Goal: Task Accomplishment & Management: Use online tool/utility

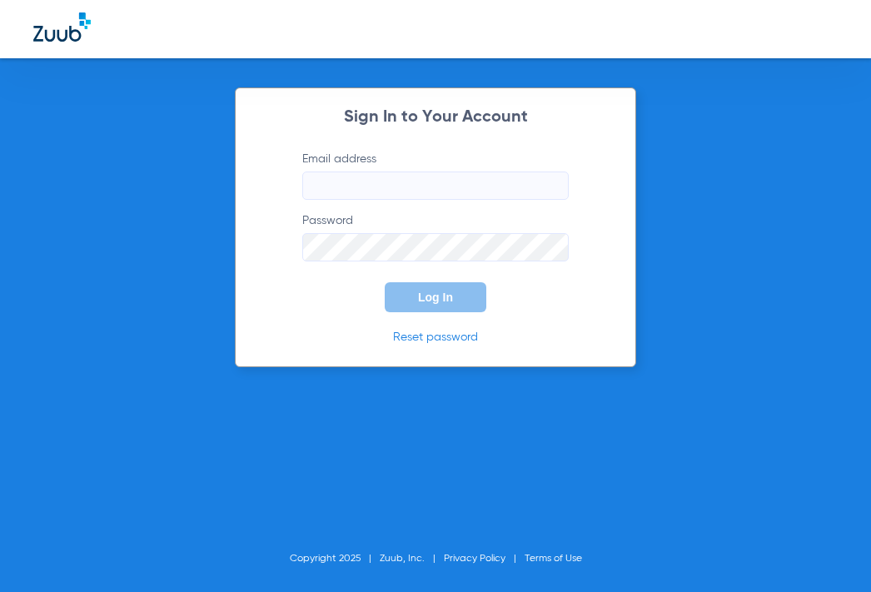
type input "[EMAIL_ADDRESS][DOMAIN_NAME]"
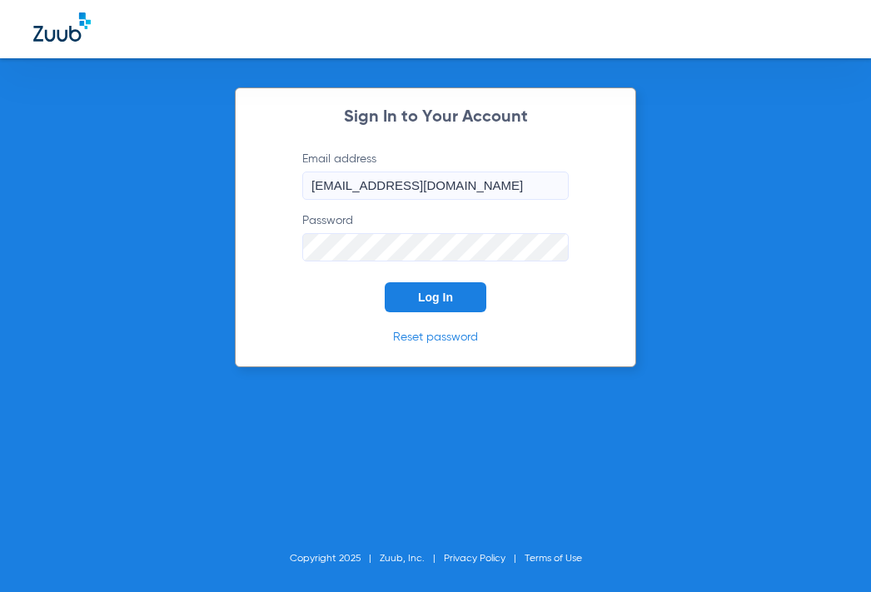
click at [440, 291] on span "Log In" at bounding box center [435, 297] width 35 height 13
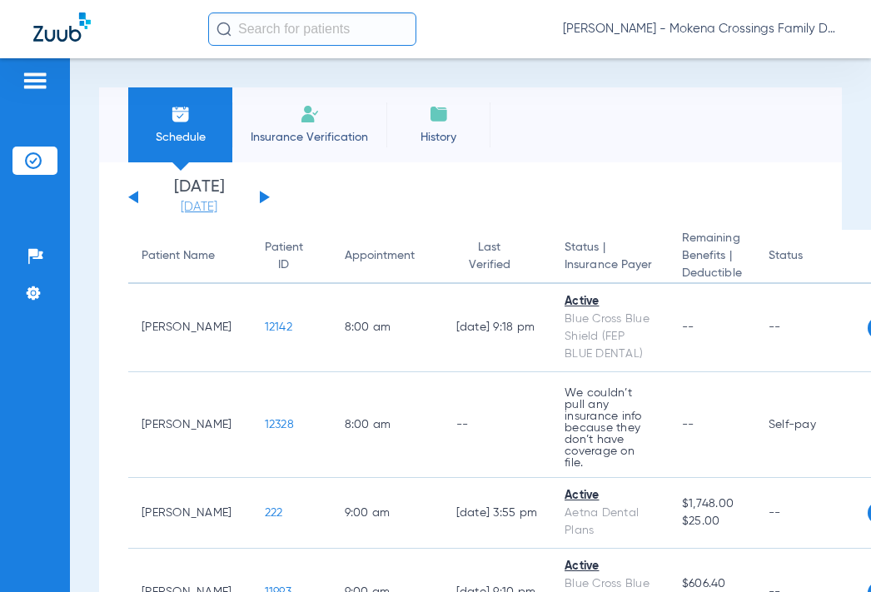
click at [208, 207] on link "[DATE]" at bounding box center [199, 207] width 100 height 17
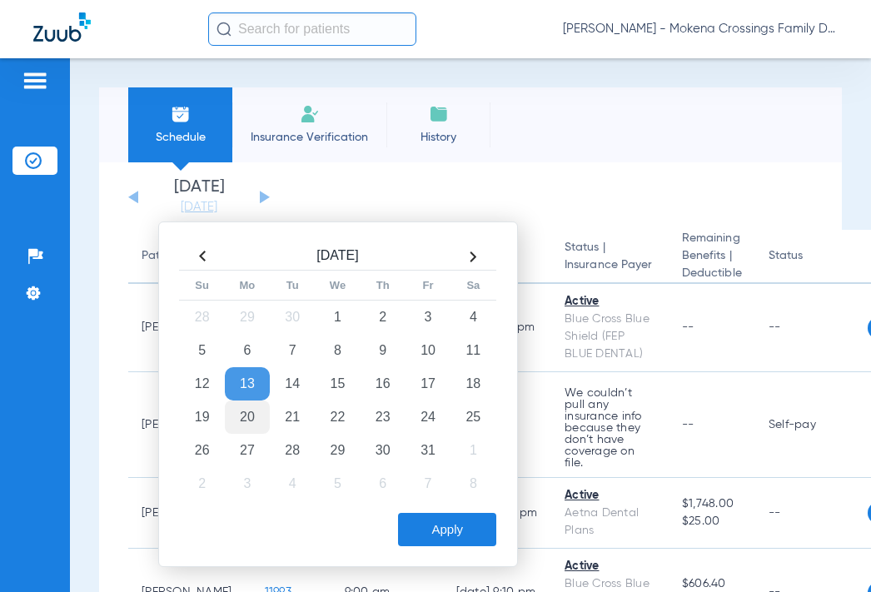
click at [247, 411] on td "20" at bounding box center [247, 417] width 45 height 33
click at [461, 543] on button "Apply" at bounding box center [447, 529] width 98 height 33
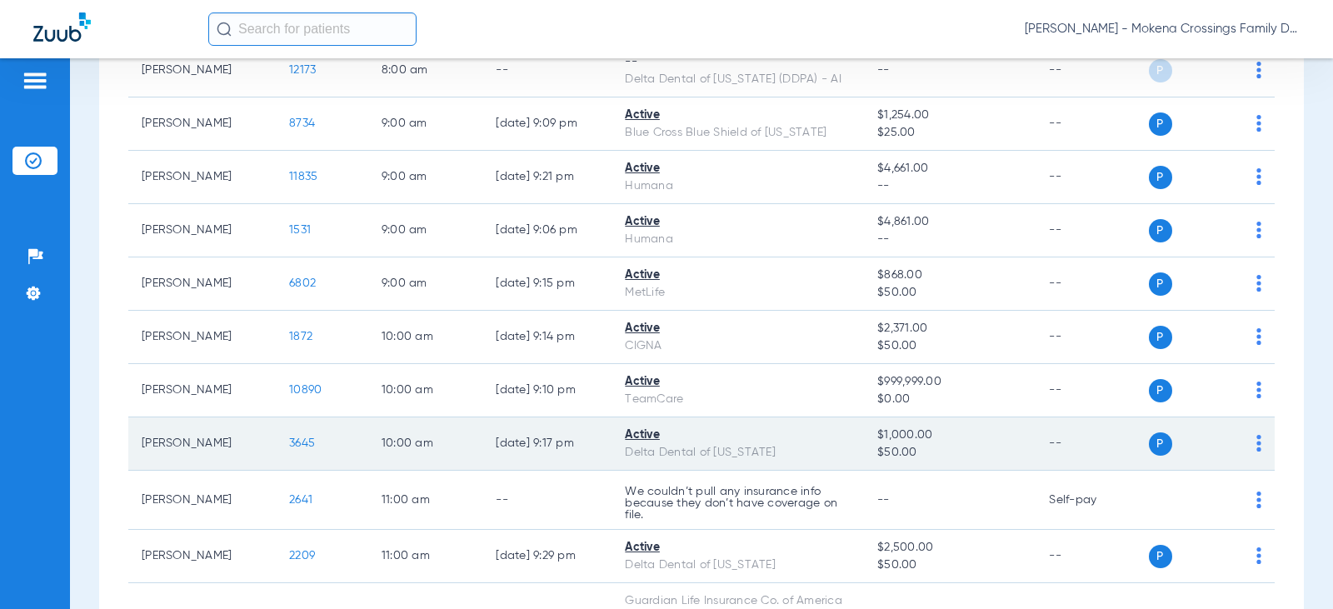
scroll to position [333, 0]
click at [290, 442] on span "3645" at bounding box center [302, 442] width 26 height 12
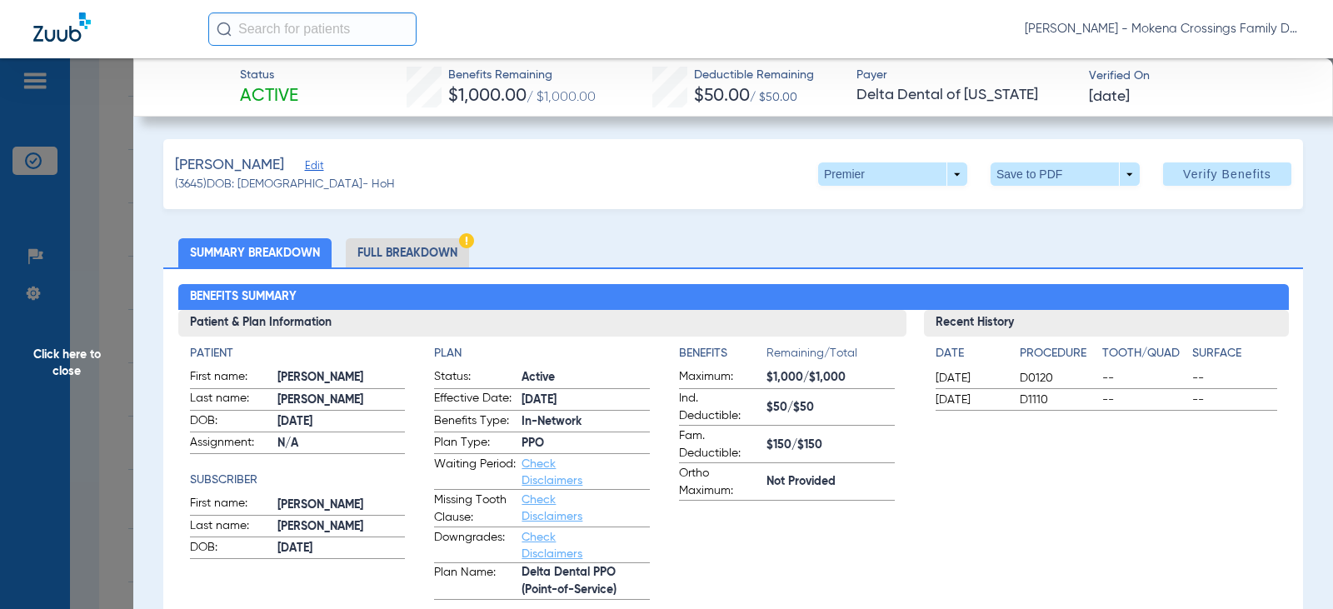
scroll to position [0, 0]
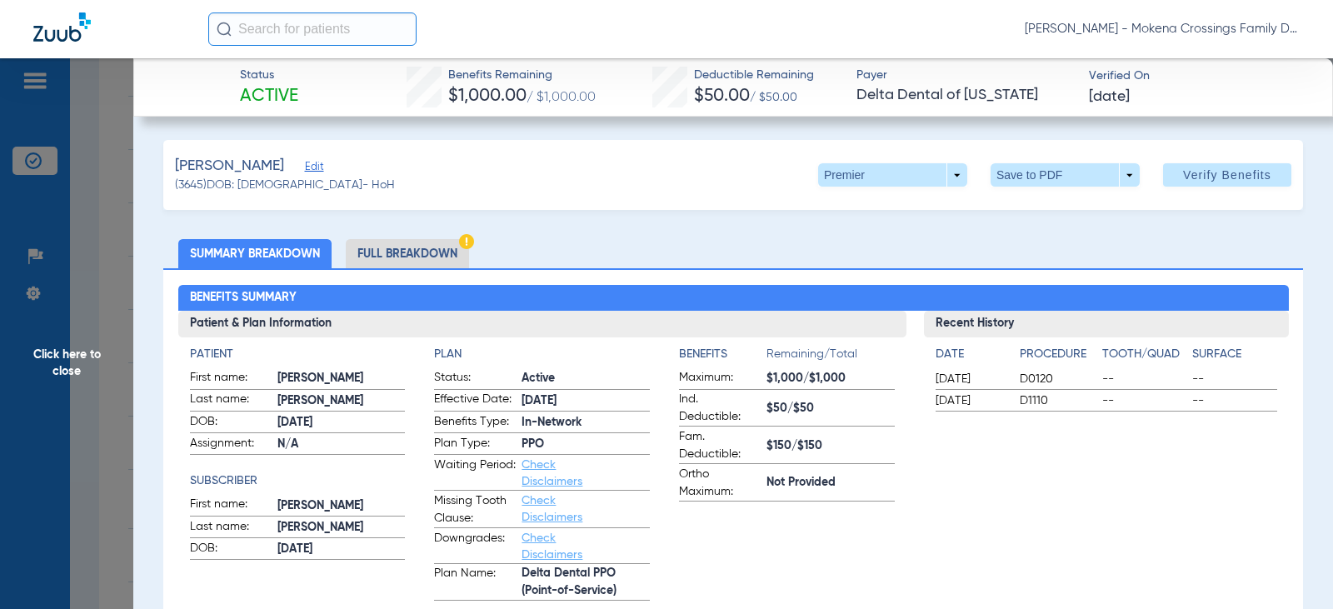
click at [399, 257] on li "Full Breakdown" at bounding box center [407, 253] width 123 height 29
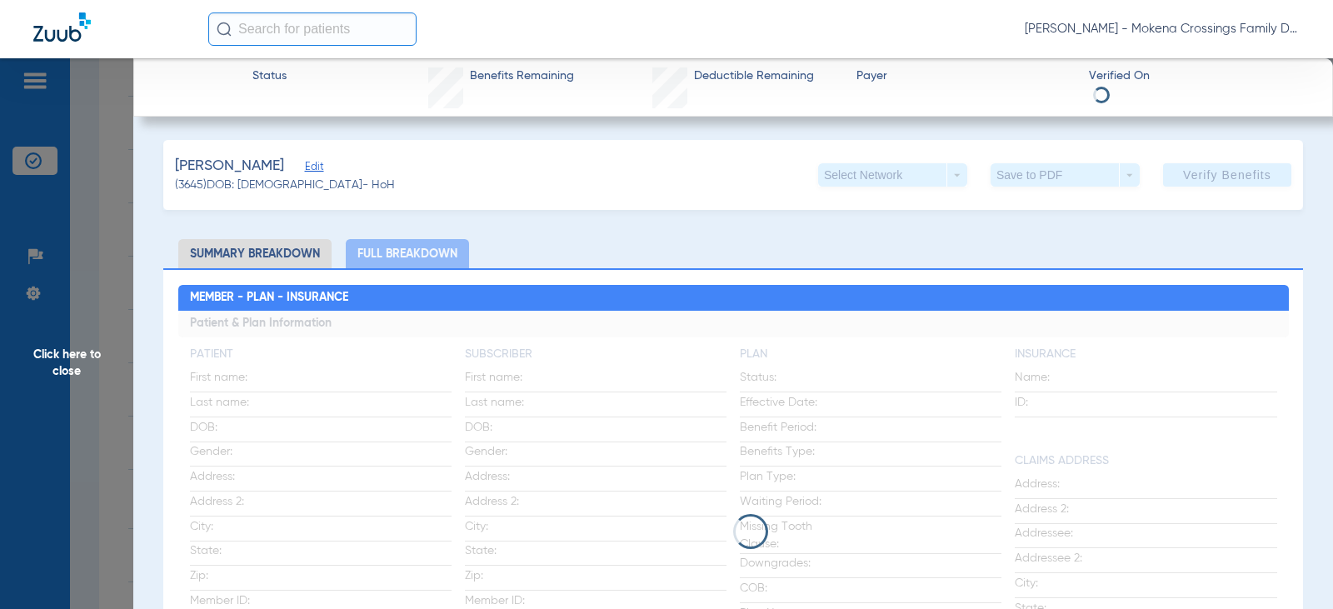
click at [548, 295] on h2 "Member - Plan - Insurance" at bounding box center [733, 298] width 1110 height 27
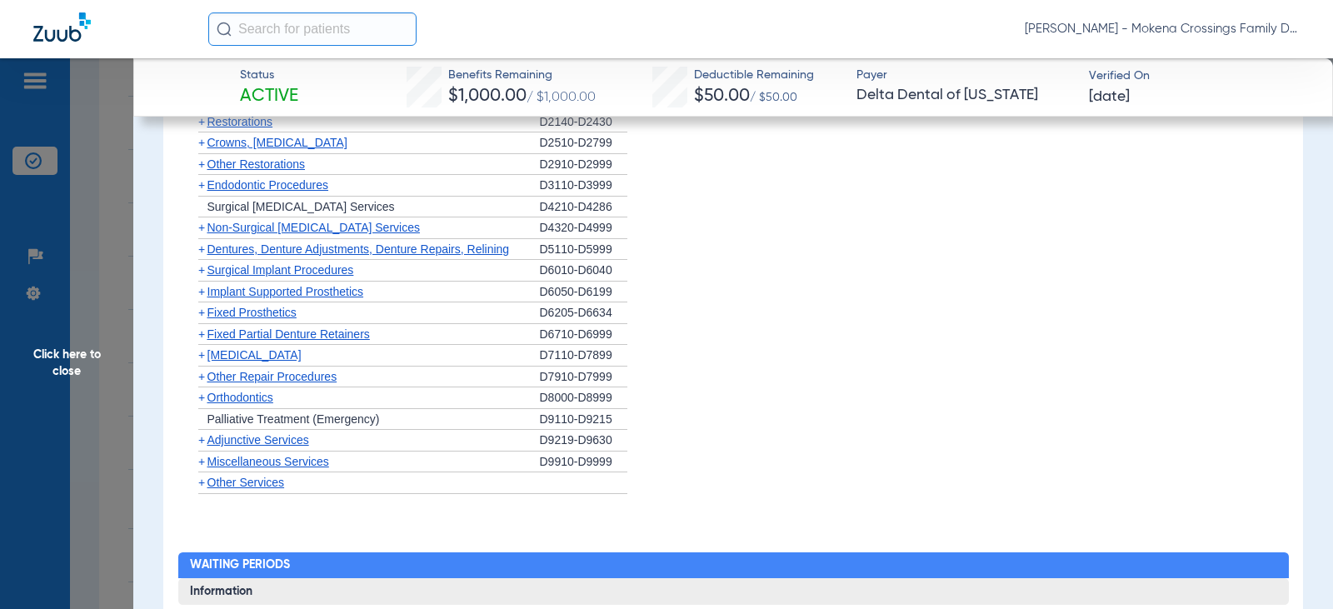
scroll to position [1544, 0]
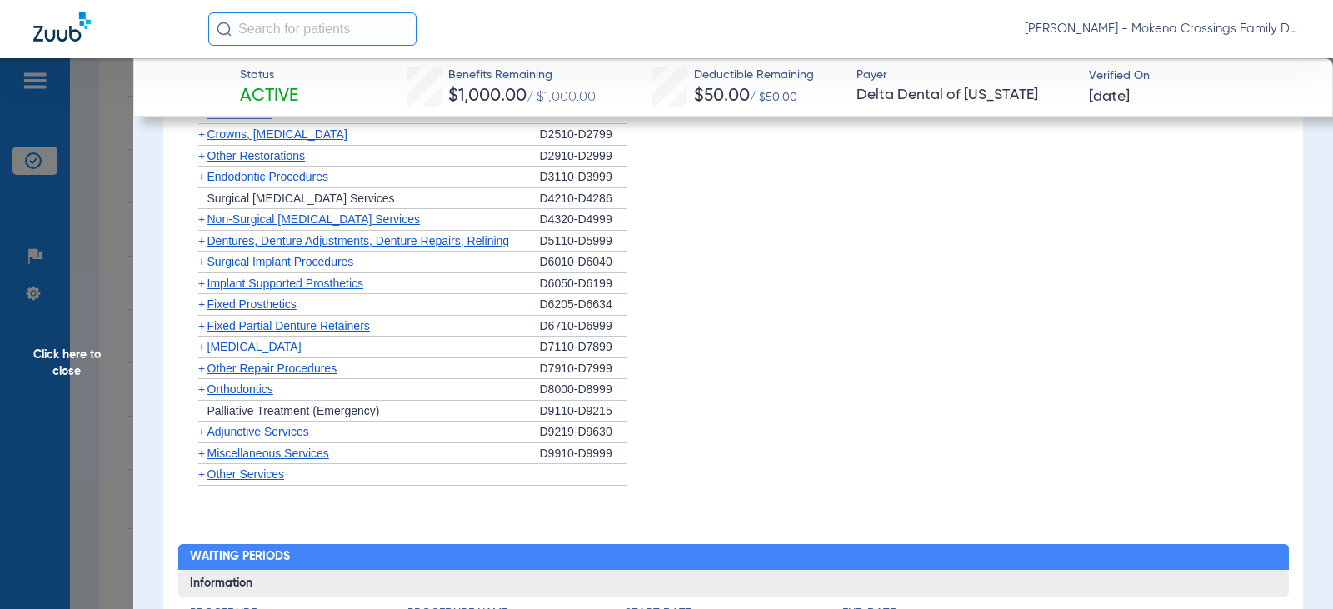
click at [107, 227] on span "Click here to close" at bounding box center [66, 362] width 133 height 609
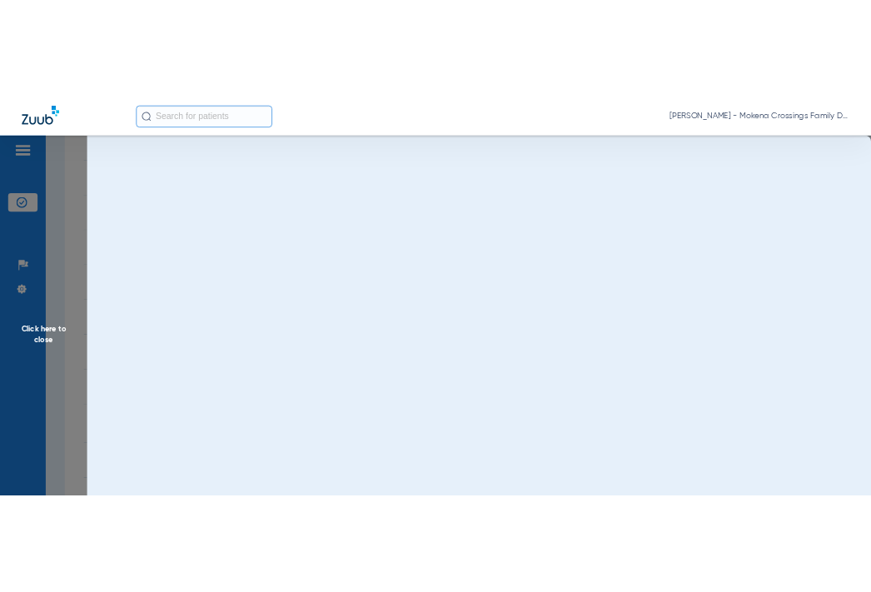
scroll to position [0, 0]
